Goal: Task Accomplishment & Management: Use online tool/utility

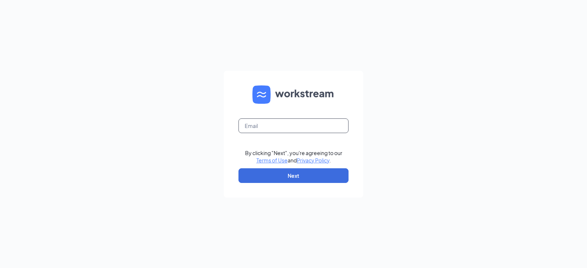
click at [301, 125] on input "text" at bounding box center [293, 126] width 110 height 15
type input "[EMAIL_ADDRESS][DOMAIN_NAME]"
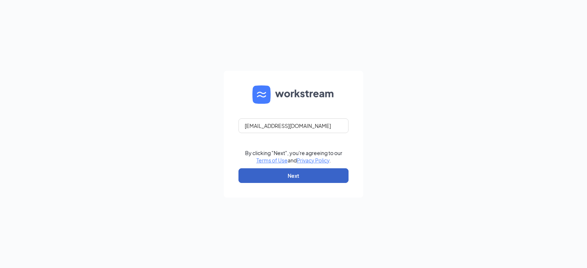
click at [303, 174] on button "Next" at bounding box center [293, 175] width 110 height 15
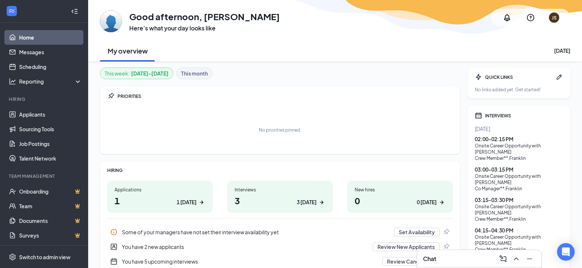
click at [256, 192] on div "Interviews" at bounding box center [279, 190] width 91 height 6
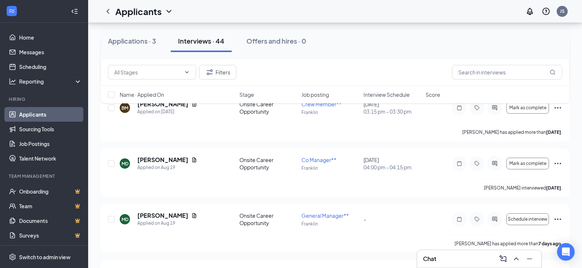
scroll to position [367, 0]
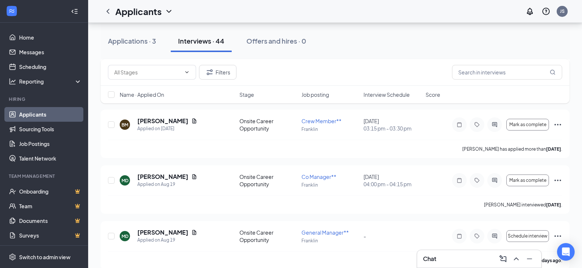
click at [396, 97] on span "Interview Schedule" at bounding box center [386, 94] width 46 height 7
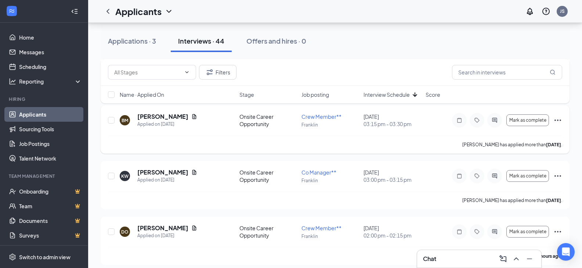
scroll to position [220, 0]
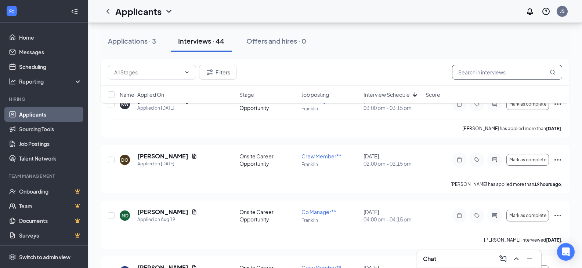
click at [459, 75] on input "text" at bounding box center [507, 72] width 110 height 15
type input "Darry"
